Goal: Check status: Check status

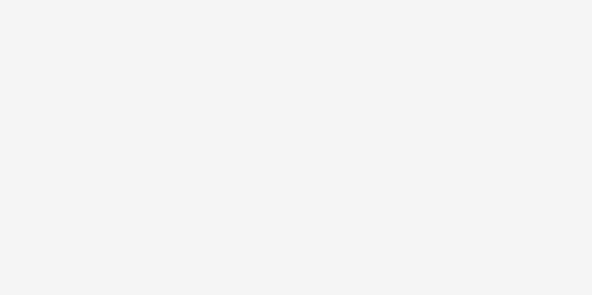
click at [131, 118] on body at bounding box center [296, 147] width 592 height 295
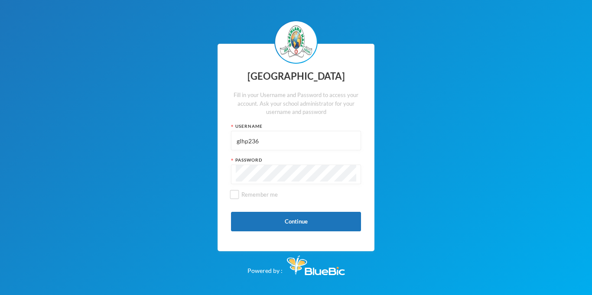
click at [286, 137] on input "glhp236" at bounding box center [296, 140] width 120 height 19
type input "g"
type input "glh25c10"
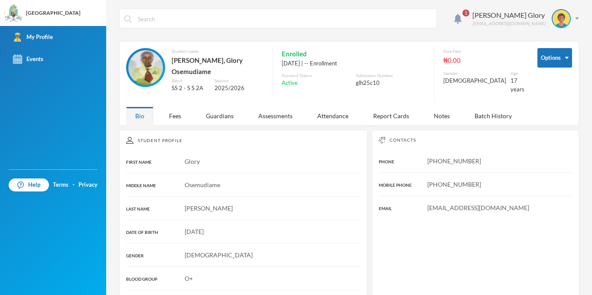
click at [458, 186] on div "Contacts PHONE [PHONE_NUMBER] MOBILE PHONE [PHONE_NUMBER] EMAIL [EMAIL_ADDRESS]…" at bounding box center [475, 216] width 207 height 172
click at [182, 110] on div "Fees" at bounding box center [175, 116] width 30 height 19
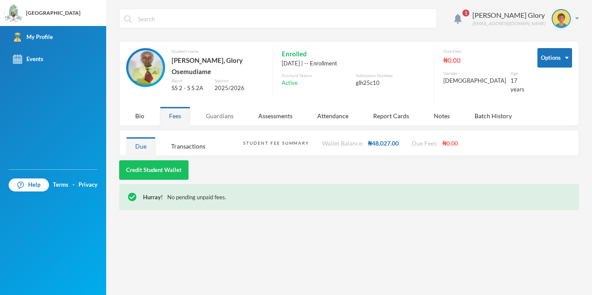
click at [220, 110] on div "Guardians" at bounding box center [220, 116] width 46 height 19
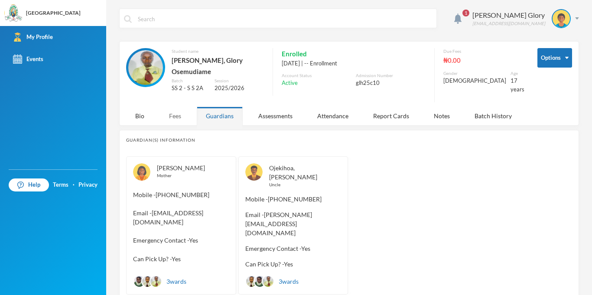
click at [180, 116] on div "Fees" at bounding box center [175, 116] width 30 height 19
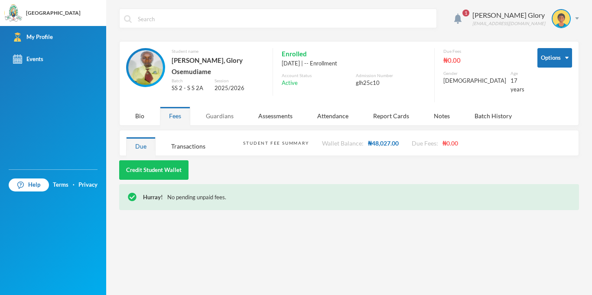
click at [213, 107] on div "Guardians" at bounding box center [220, 116] width 46 height 19
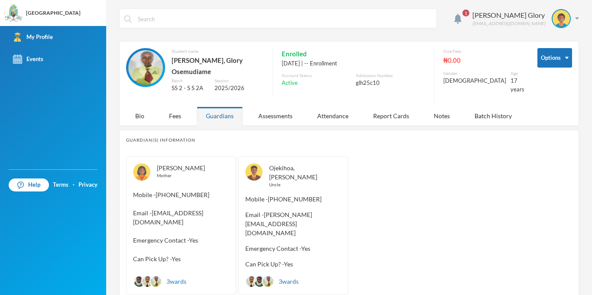
click at [284, 194] on span "Mobile - [PHONE_NUMBER]" at bounding box center [293, 198] width 96 height 9
click at [277, 118] on div "Assessments" at bounding box center [275, 116] width 52 height 19
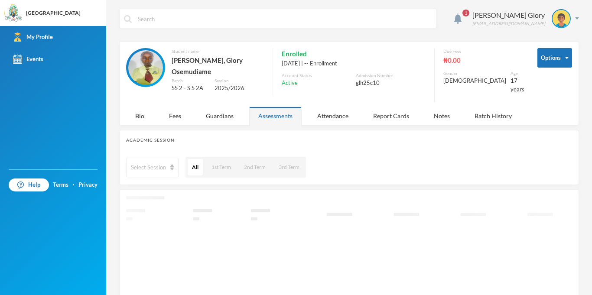
click at [160, 111] on div "Fees" at bounding box center [175, 116] width 30 height 19
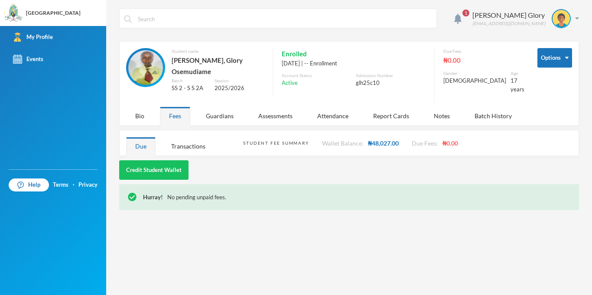
click at [157, 110] on div "Bio Fees Guardians Assessments Attendance Report Cards Notes Batch History" at bounding box center [326, 116] width 401 height 19
click at [163, 110] on div "Fees" at bounding box center [175, 116] width 30 height 19
click at [278, 107] on div "Assessments" at bounding box center [275, 116] width 52 height 19
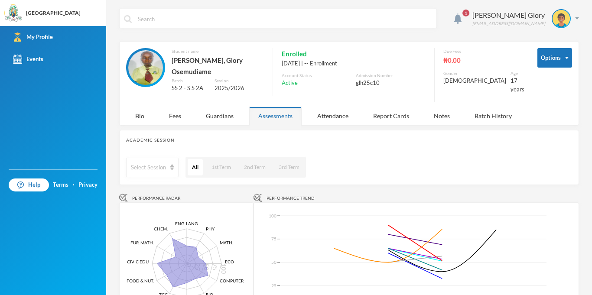
click at [278, 107] on div "Assessments" at bounding box center [275, 116] width 52 height 19
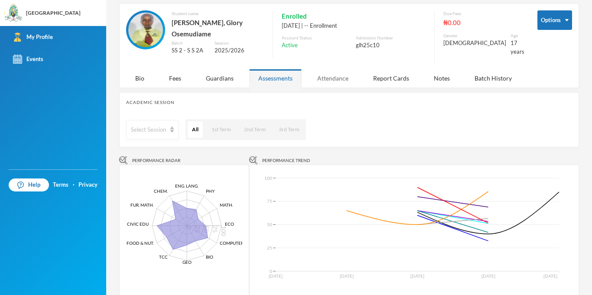
click at [312, 13] on div "Enrolled" at bounding box center [354, 15] width 144 height 11
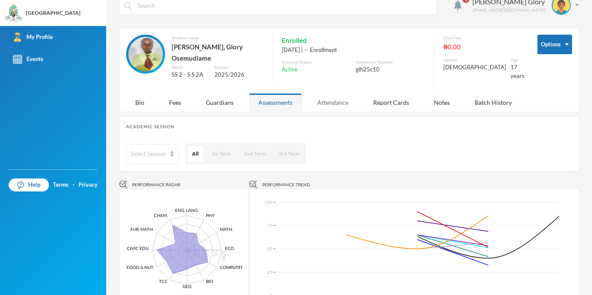
scroll to position [5, 0]
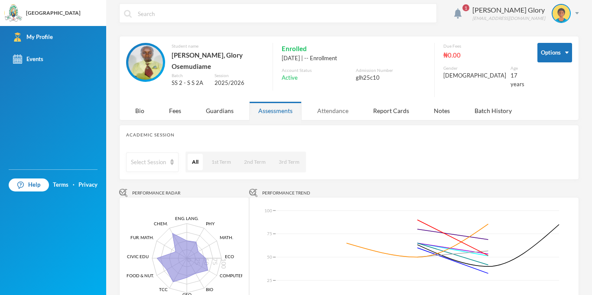
click at [322, 113] on div "Attendance" at bounding box center [332, 110] width 49 height 19
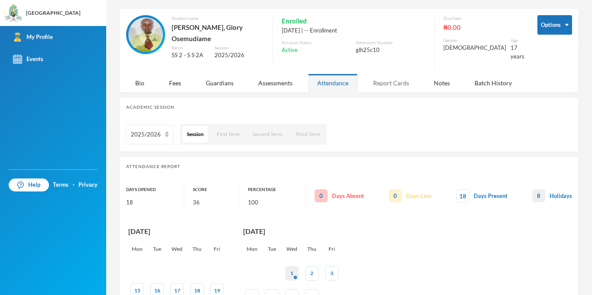
scroll to position [0, 0]
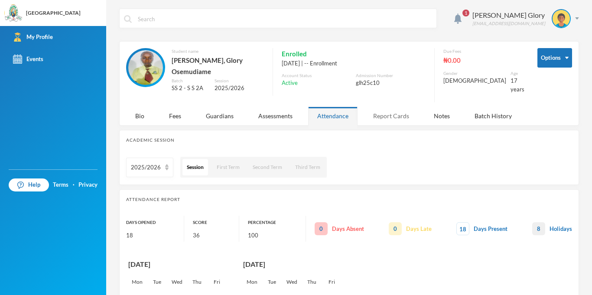
click at [382, 115] on div "Report Cards" at bounding box center [391, 116] width 54 height 19
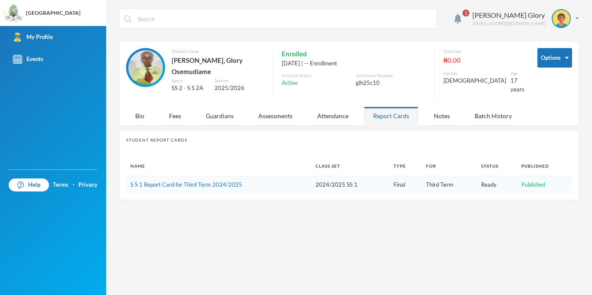
click at [438, 119] on div "1 [PERSON_NAME] Glory [EMAIL_ADDRESS][DOMAIN_NAME] Options Student name [PERSON…" at bounding box center [349, 147] width 486 height 295
click at [441, 115] on div "Notes" at bounding box center [441, 116] width 34 height 19
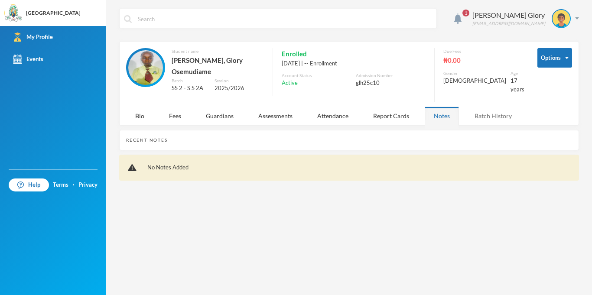
click at [502, 116] on div "Batch History" at bounding box center [492, 116] width 55 height 19
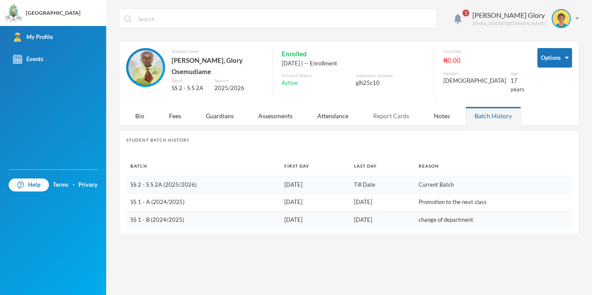
click at [406, 109] on div "Report Cards" at bounding box center [391, 116] width 54 height 19
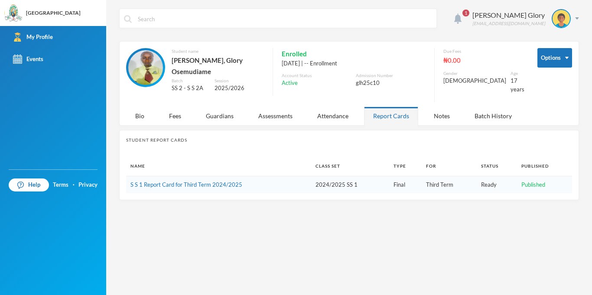
click at [466, 21] on div at bounding box center [458, 18] width 16 height 10
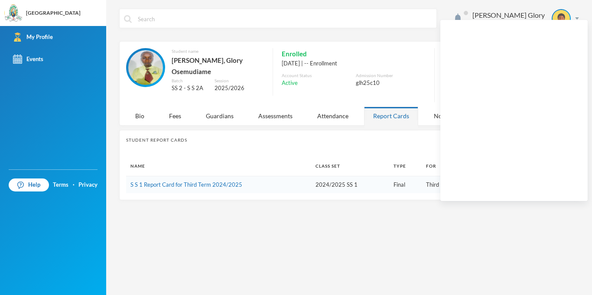
click at [396, 54] on div "Enrolled" at bounding box center [354, 53] width 144 height 11
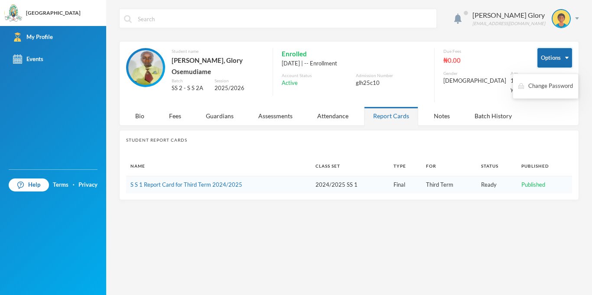
click at [559, 62] on button "Options" at bounding box center [554, 57] width 35 height 19
click at [510, 40] on div "[PERSON_NAME] Glory [EMAIL_ADDRESS][DOMAIN_NAME]" at bounding box center [349, 25] width 460 height 32
click at [566, 16] on img at bounding box center [560, 18] width 17 height 17
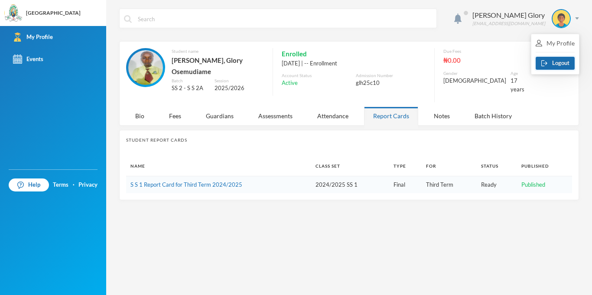
click at [548, 62] on button "Logout" at bounding box center [554, 63] width 39 height 13
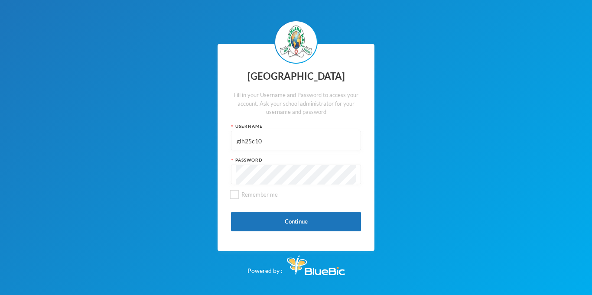
click at [296, 143] on input "glh25c10" at bounding box center [296, 140] width 120 height 19
type input "g"
click at [280, 186] on div "Greenland Hall Fill in your Username and Password to access your account. Ask y…" at bounding box center [295, 148] width 157 height 208
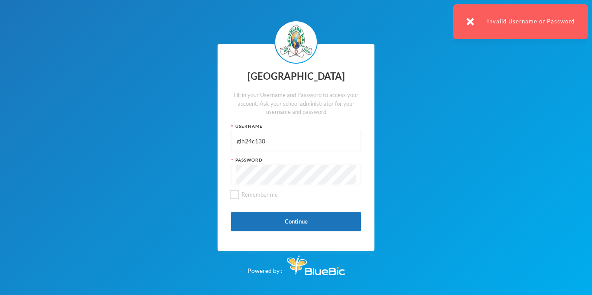
click at [295, 141] on input "glh24c130" at bounding box center [296, 140] width 120 height 19
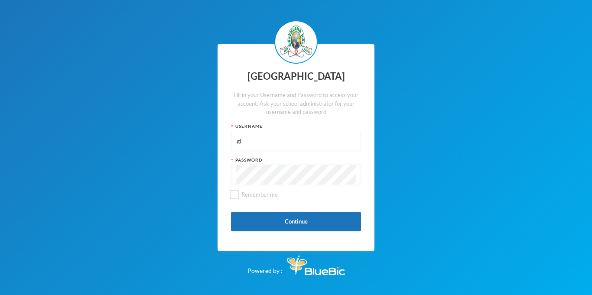
type input "g"
